Goal: Task Accomplishment & Management: Use online tool/utility

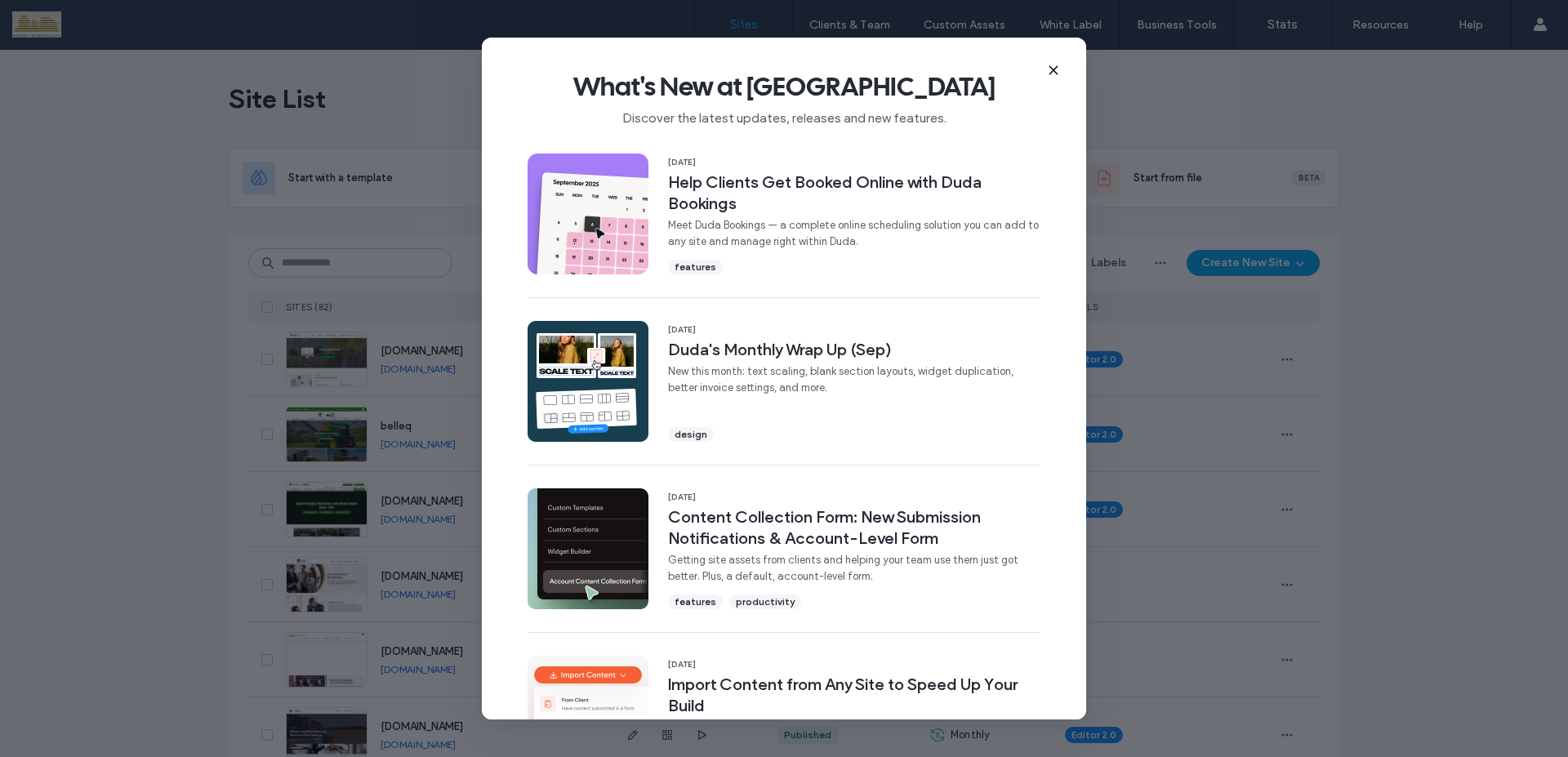
click at [1053, 71] on use at bounding box center [1053, 71] width 8 height 8
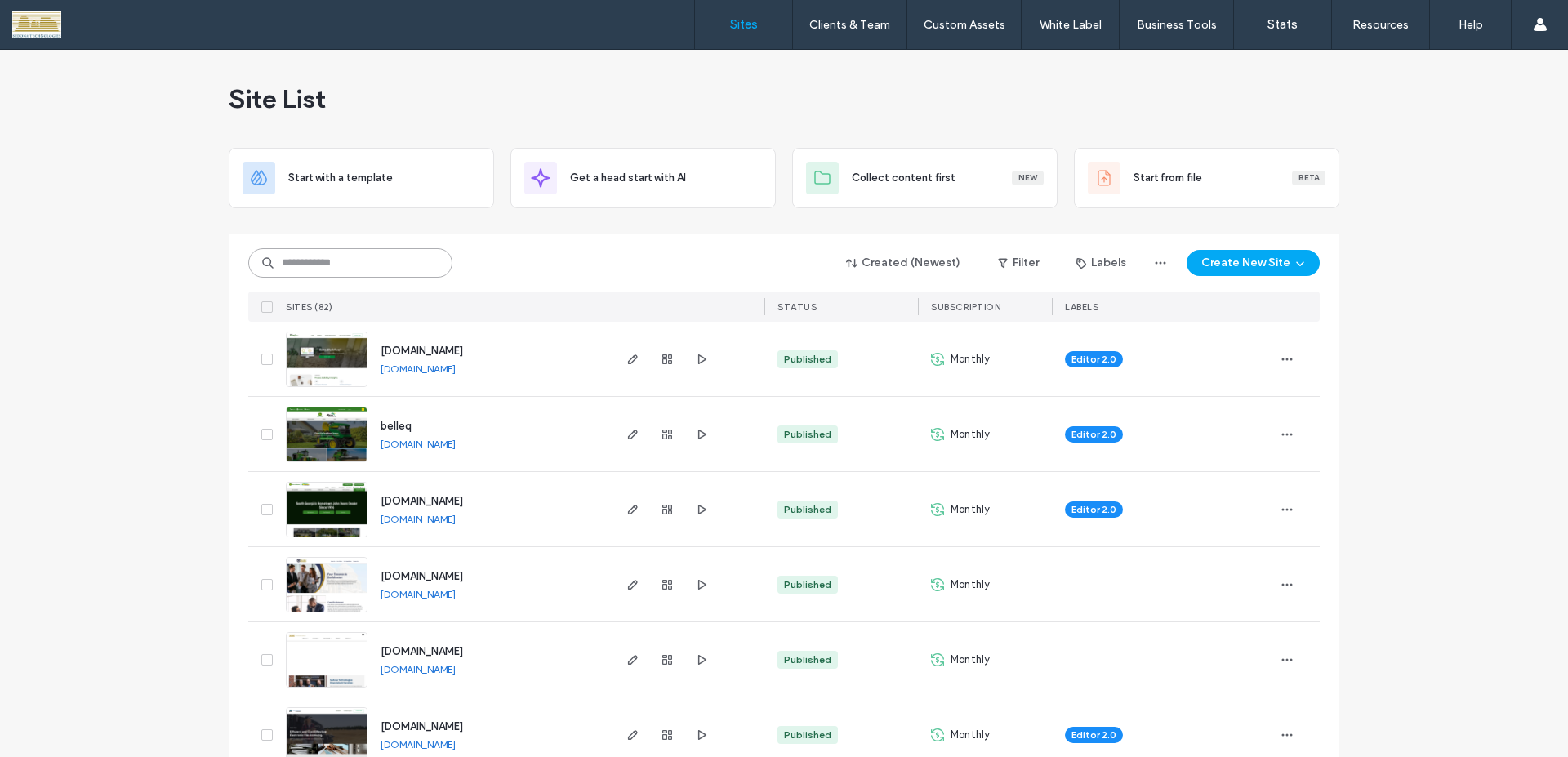
click at [416, 262] on input at bounding box center [350, 262] width 204 height 30
type input "****"
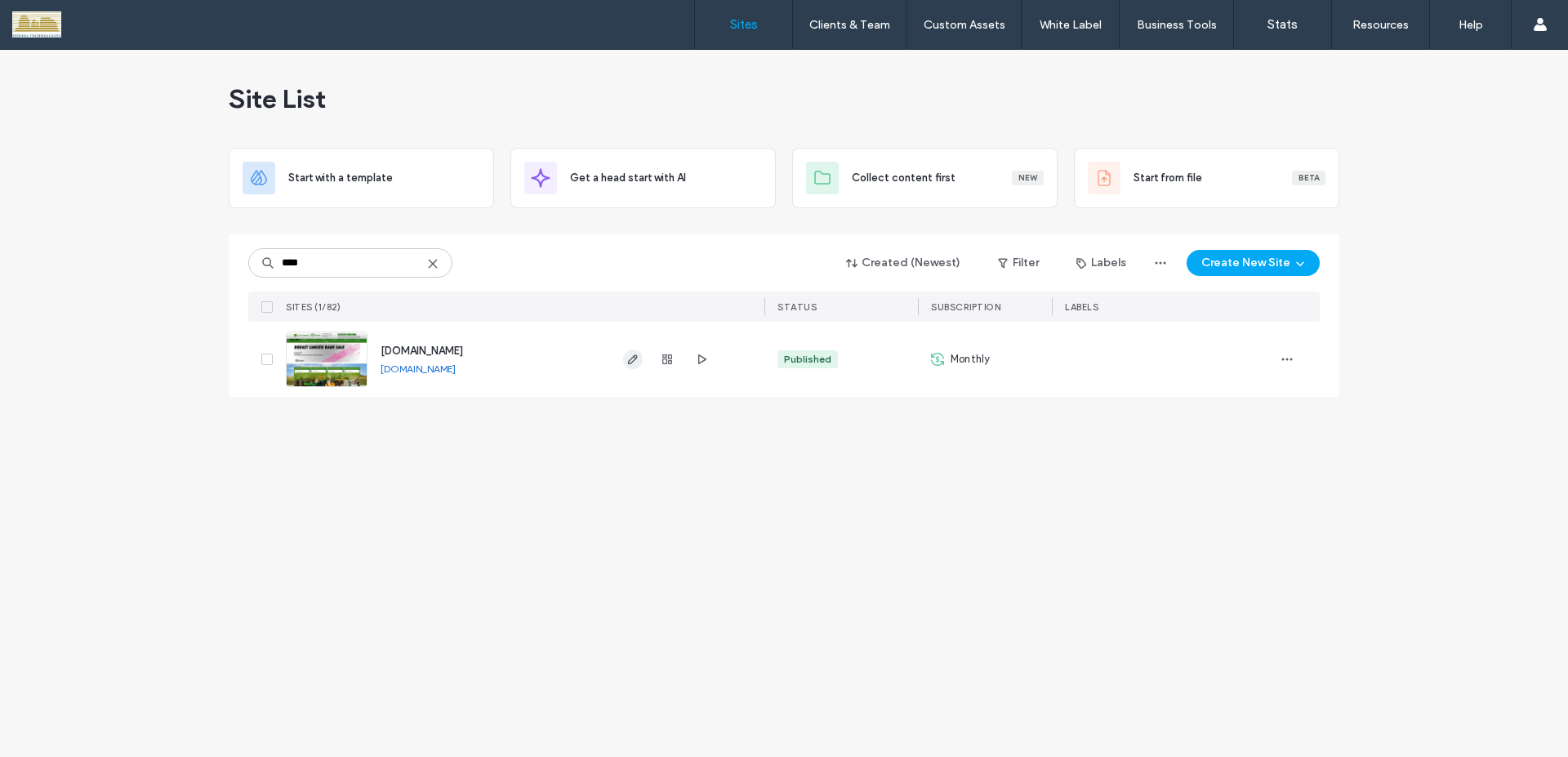
click at [630, 360] on icon "button" at bounding box center [633, 359] width 13 height 13
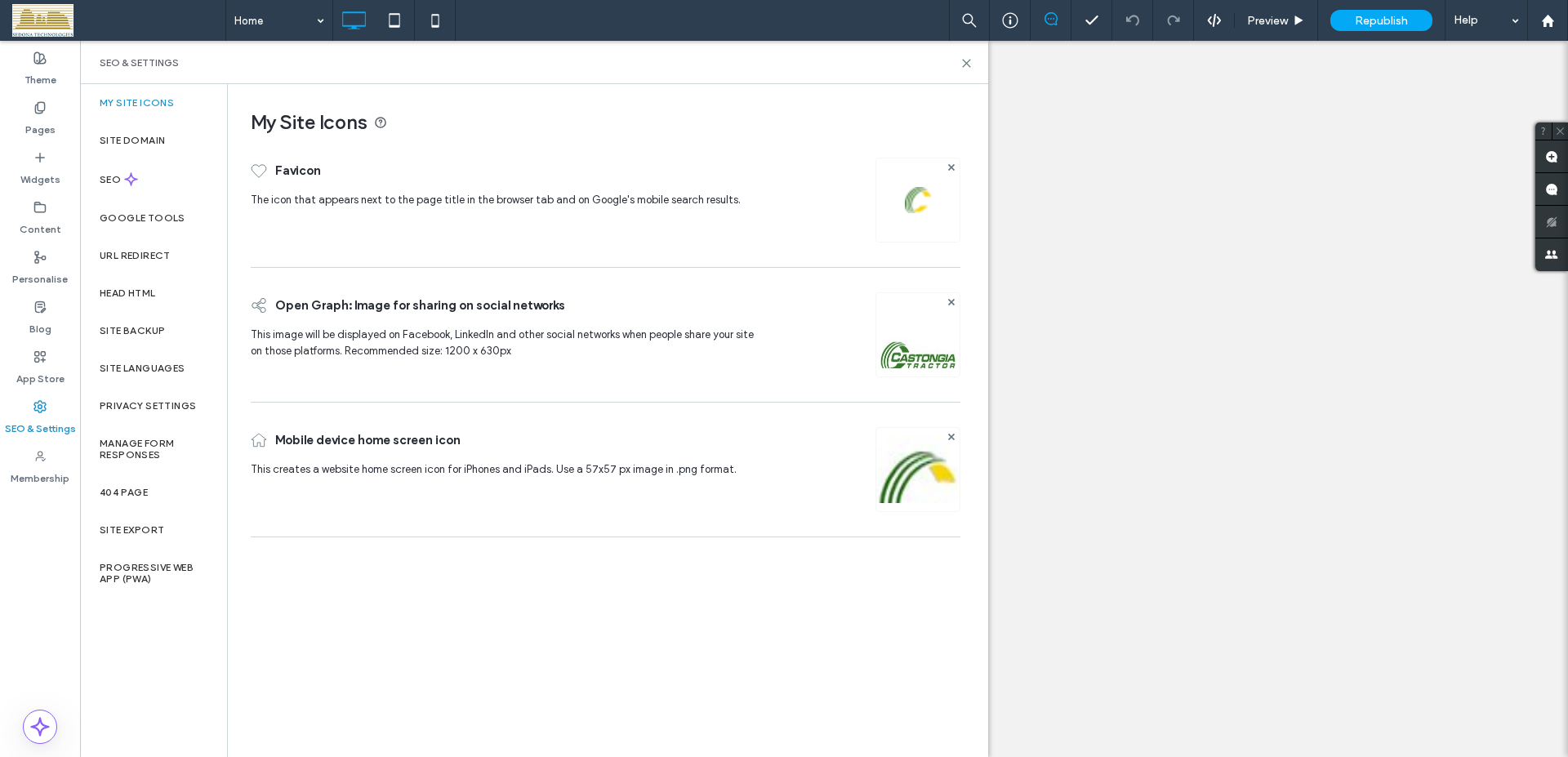
click at [141, 292] on label "Head HTML" at bounding box center [127, 293] width 56 height 11
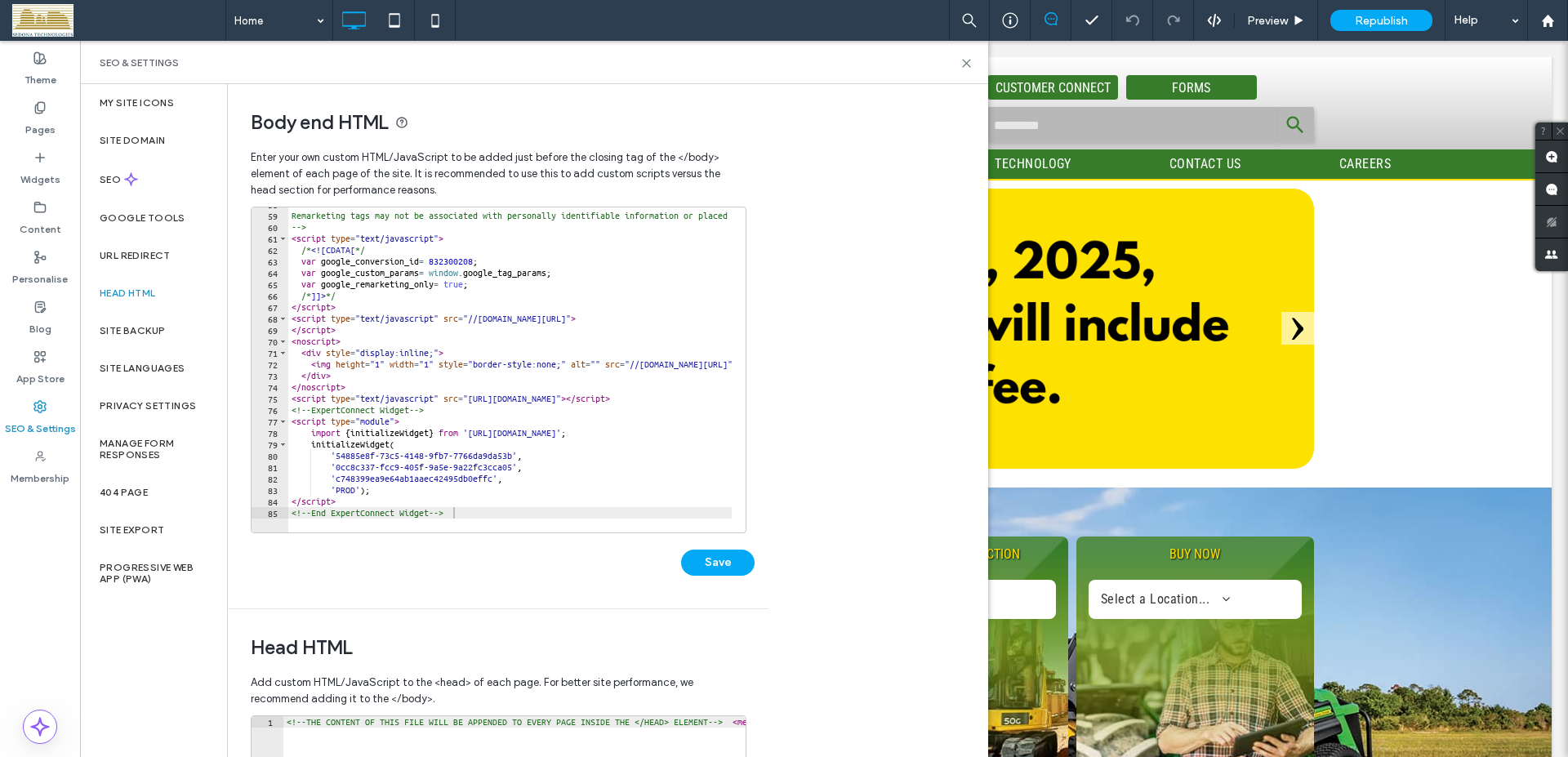
scroll to position [661, 0]
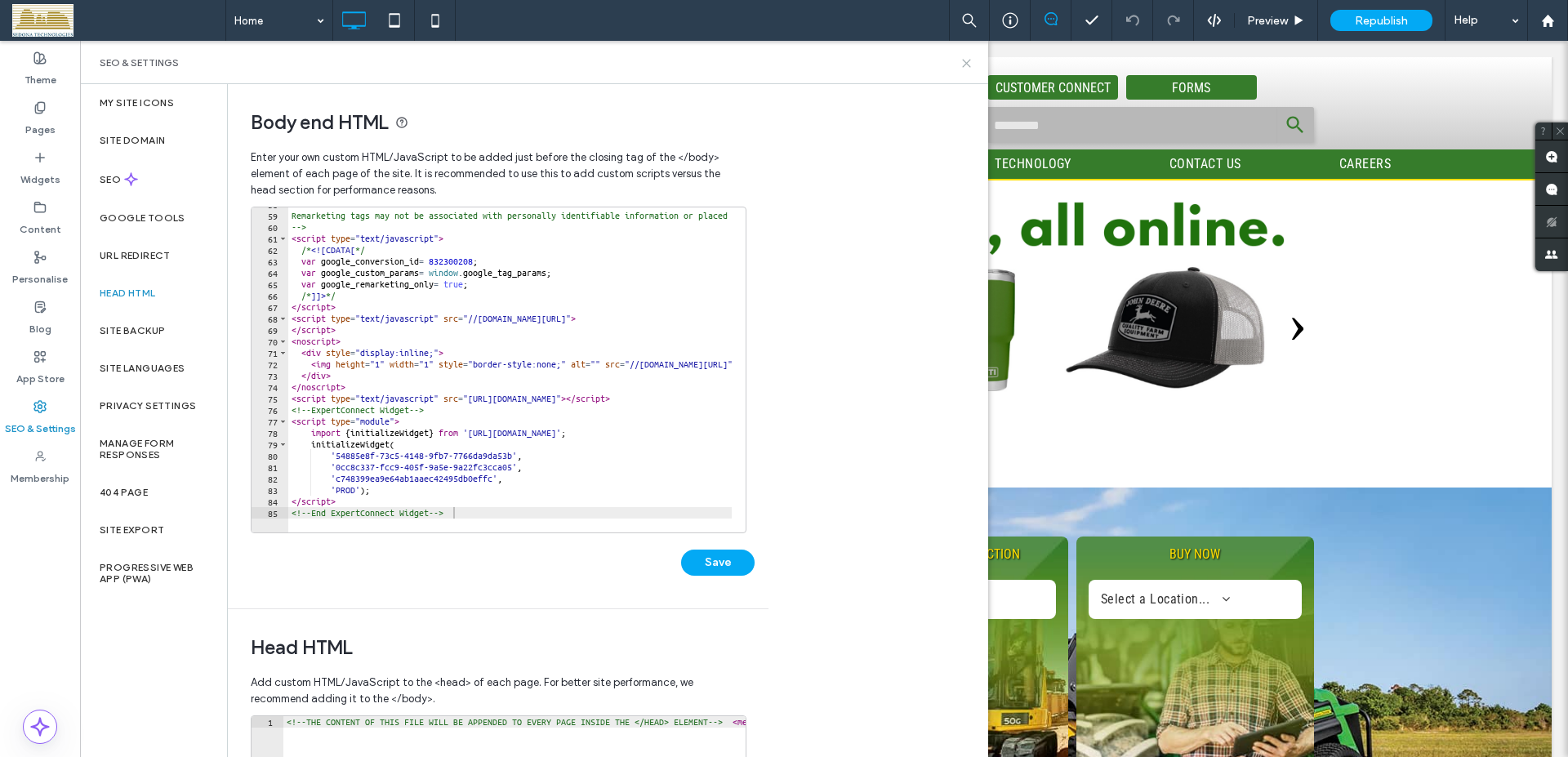
click at [967, 63] on use at bounding box center [966, 63] width 8 height 8
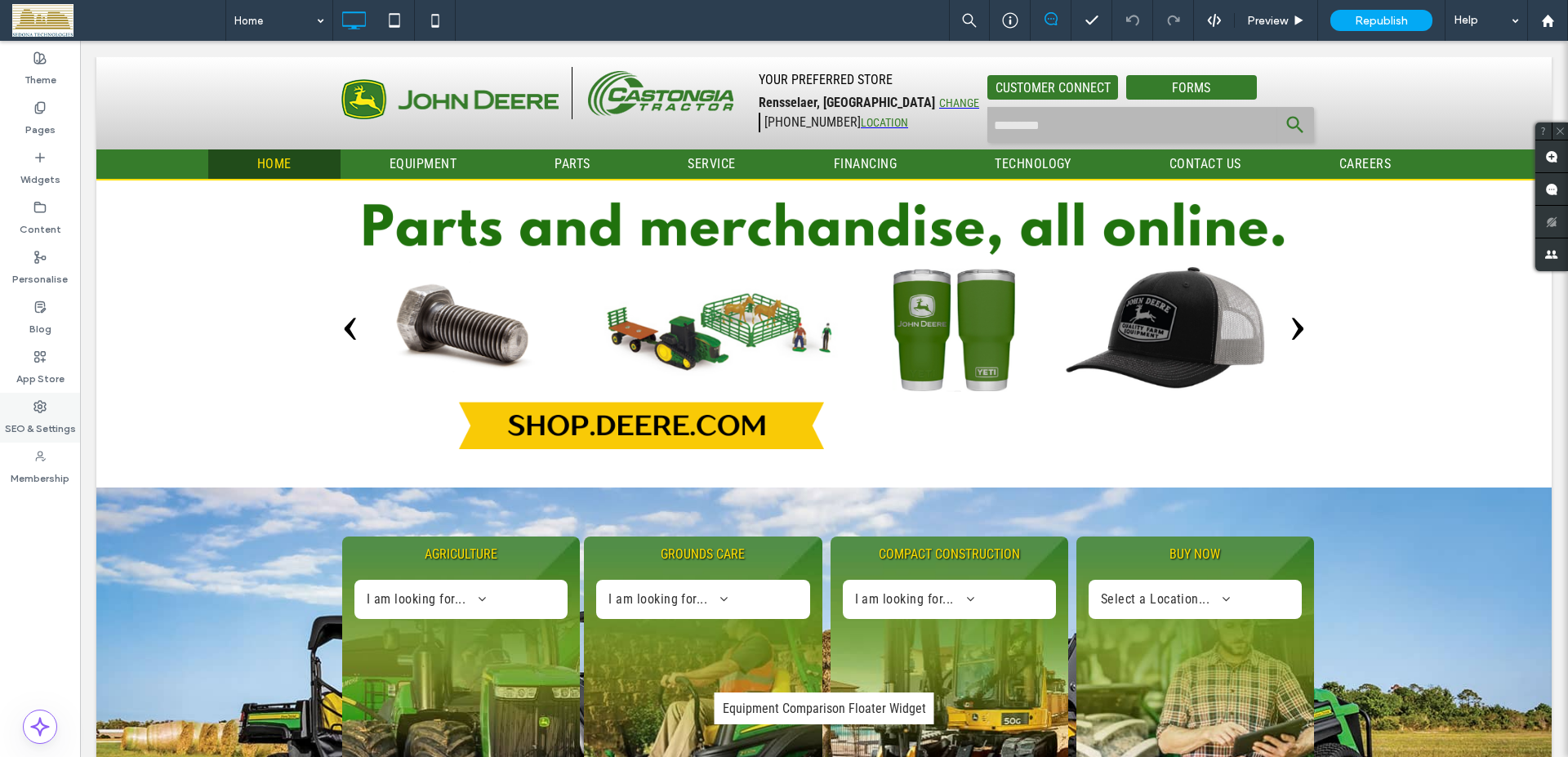
click at [49, 411] on div "SEO & Settings" at bounding box center [40, 418] width 80 height 50
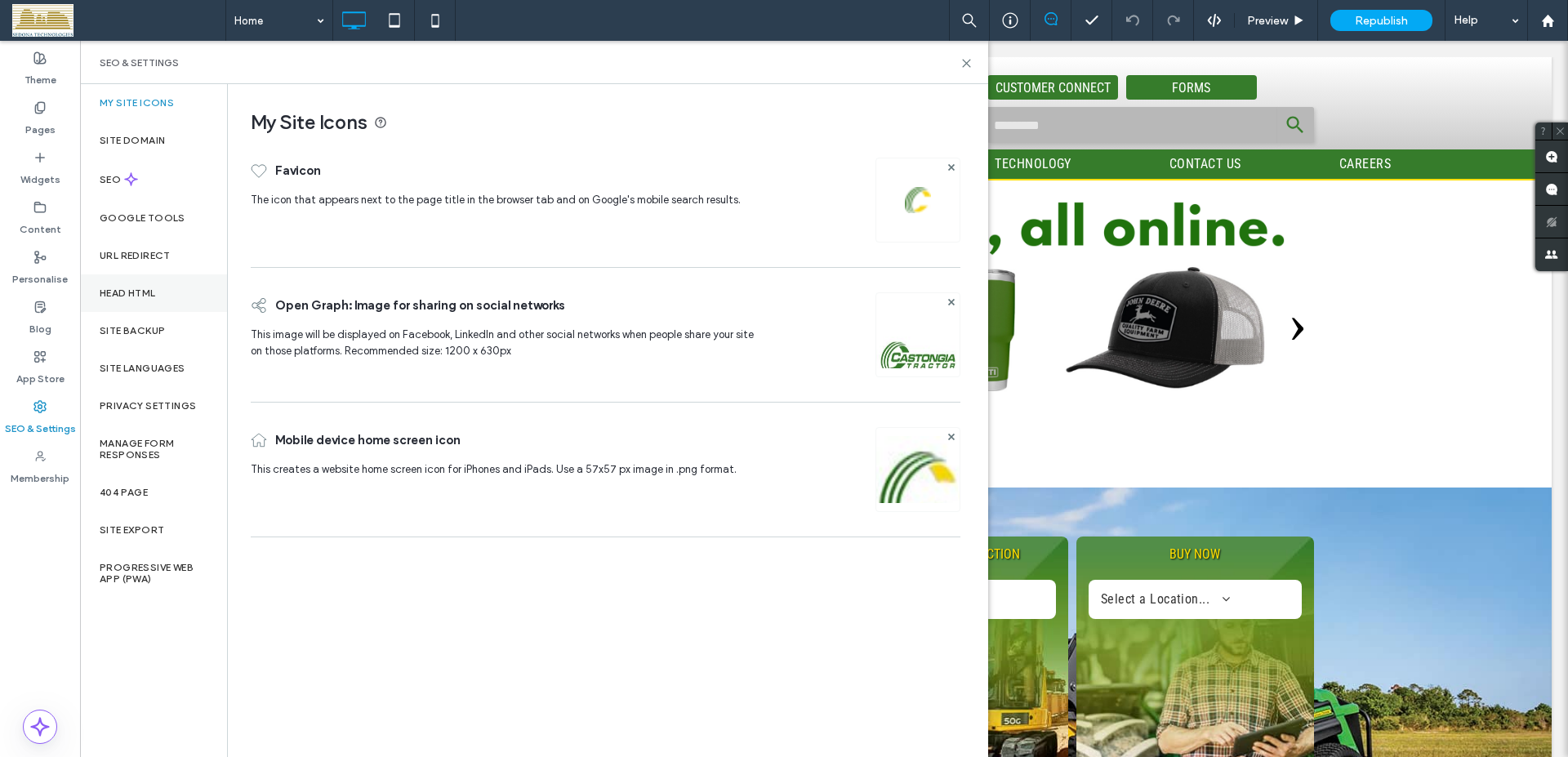
click at [149, 292] on label "Head HTML" at bounding box center [127, 293] width 56 height 11
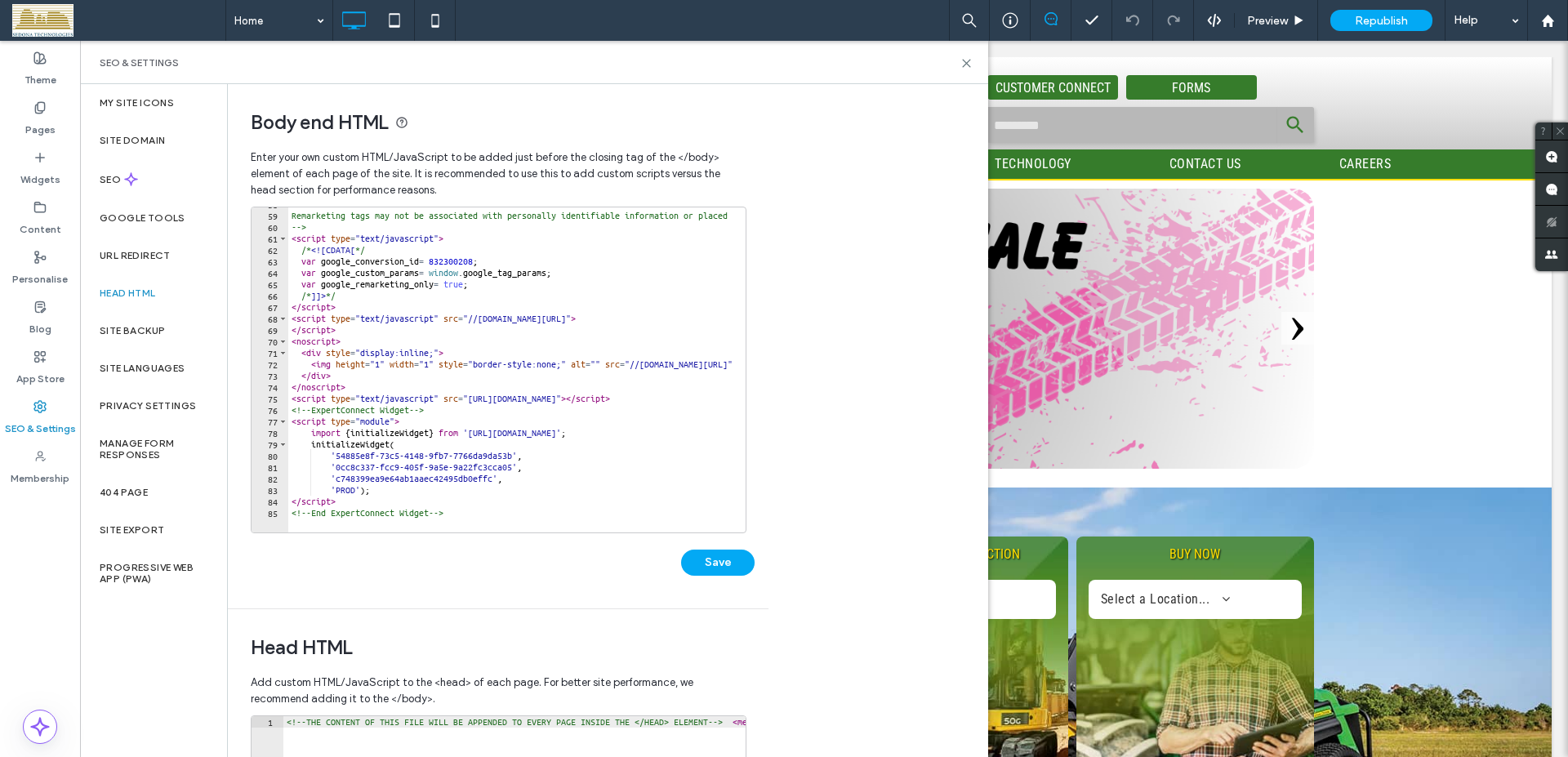
click at [169, 286] on div "Head HTML" at bounding box center [154, 293] width 147 height 37
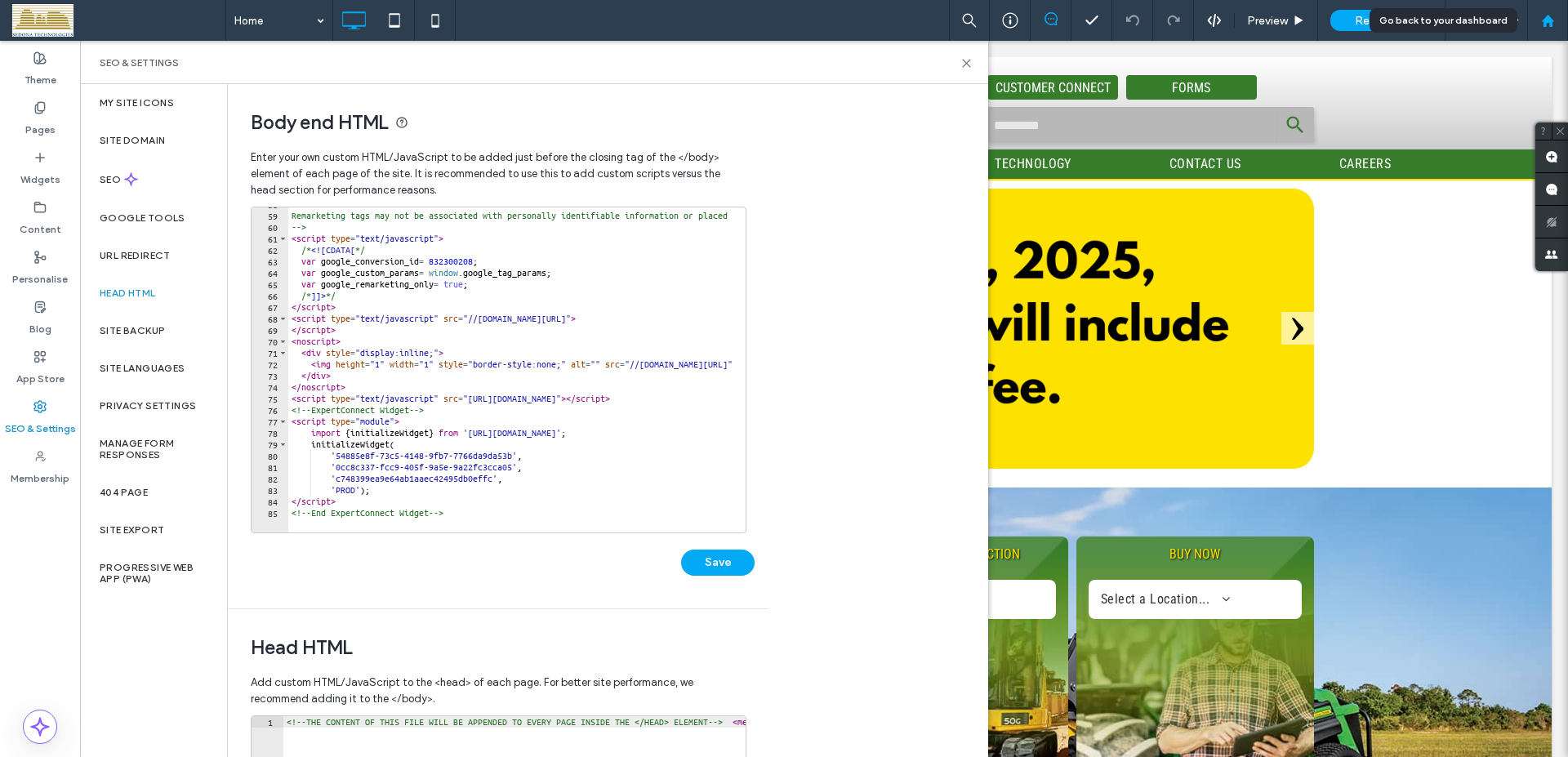
click at [1552, 21] on use at bounding box center [1546, 20] width 12 height 12
